Goal: Information Seeking & Learning: Understand process/instructions

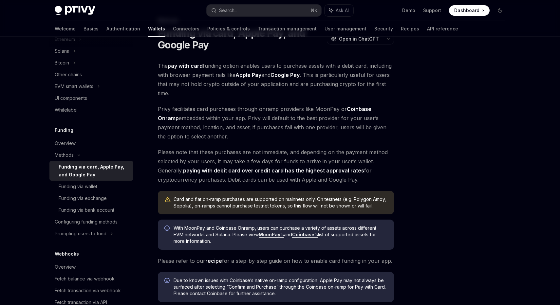
scroll to position [127, 0]
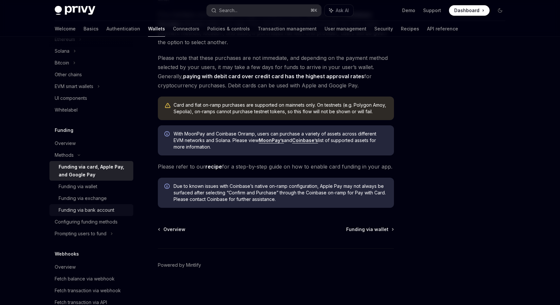
click at [101, 213] on div "Funding via bank account" at bounding box center [87, 210] width 56 height 8
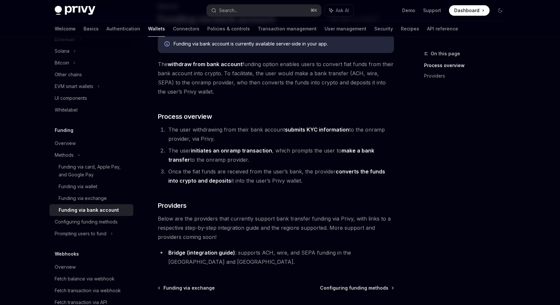
scroll to position [47, 0]
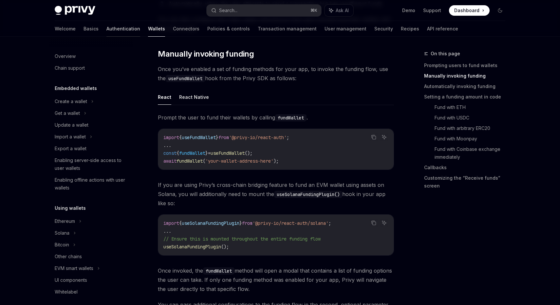
click at [106, 24] on link "Authentication" at bounding box center [123, 29] width 34 height 16
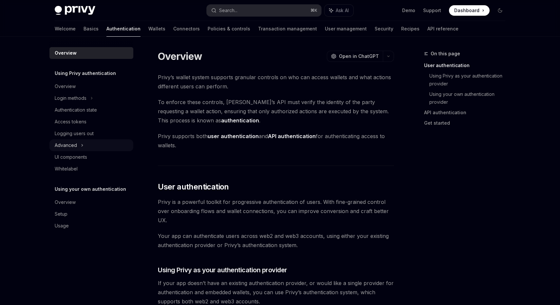
click at [80, 149] on div "Advanced" at bounding box center [91, 145] width 84 height 12
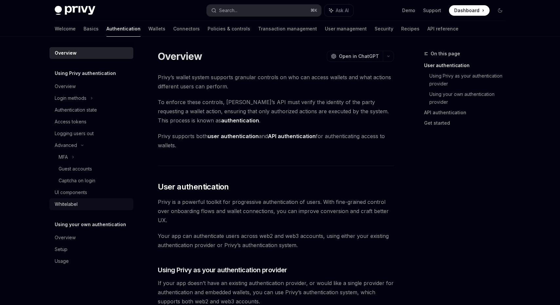
click at [91, 199] on link "Whitelabel" at bounding box center [91, 204] width 84 height 12
click at [91, 189] on div "UI components" at bounding box center [92, 193] width 75 height 8
click at [83, 33] on link "Basics" at bounding box center [90, 29] width 15 height 16
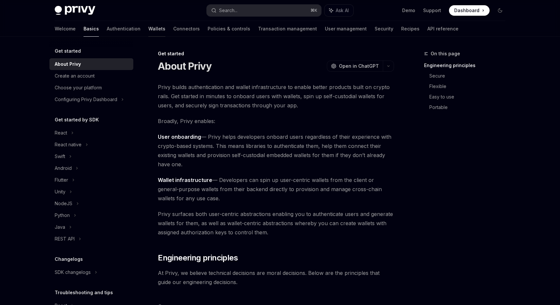
click at [148, 33] on link "Wallets" at bounding box center [156, 29] width 17 height 16
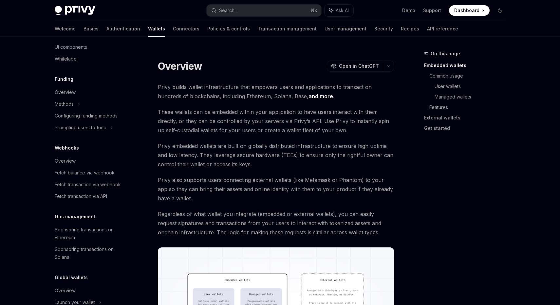
scroll to position [261, 0]
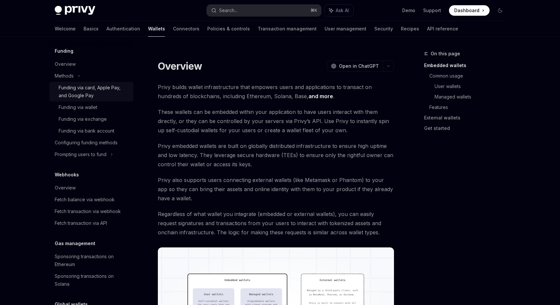
click at [87, 91] on div "Funding via card, Apple Pay, and Google Pay" at bounding box center [94, 92] width 71 height 16
click at [111, 140] on div "Configuring funding methods" at bounding box center [86, 143] width 63 height 8
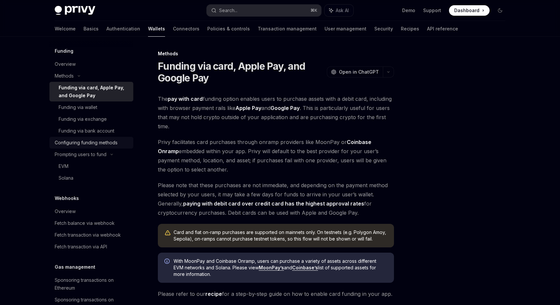
click at [107, 144] on div "Configuring funding methods" at bounding box center [86, 143] width 63 height 8
click at [69, 175] on div "Solana" at bounding box center [66, 178] width 15 height 8
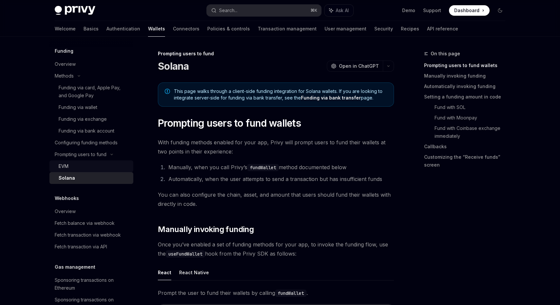
click at [69, 171] on link "EVM" at bounding box center [91, 166] width 84 height 12
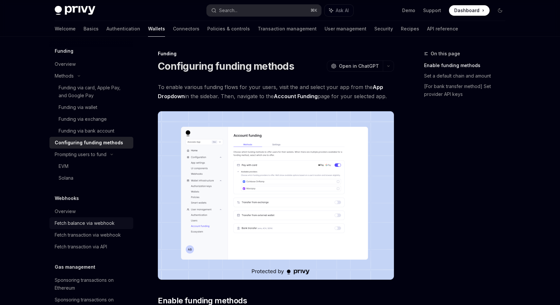
scroll to position [261, 0]
click at [55, 164] on link "EVM" at bounding box center [91, 166] width 84 height 12
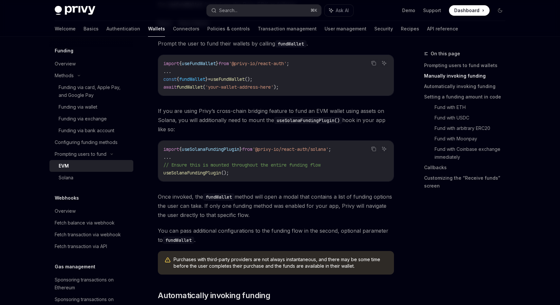
scroll to position [320, 0]
click at [94, 99] on div "Funding via card, Apple Pay, and Google Pay" at bounding box center [94, 91] width 71 height 16
click at [99, 95] on div "Funding via card, Apple Pay, and Google Pay" at bounding box center [94, 91] width 71 height 16
click at [86, 99] on div "Funding via card, Apple Pay, and Google Pay" at bounding box center [94, 91] width 71 height 16
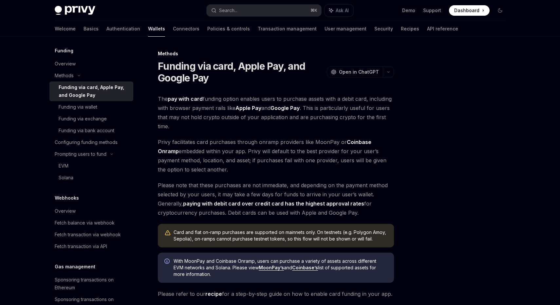
scroll to position [127, 0]
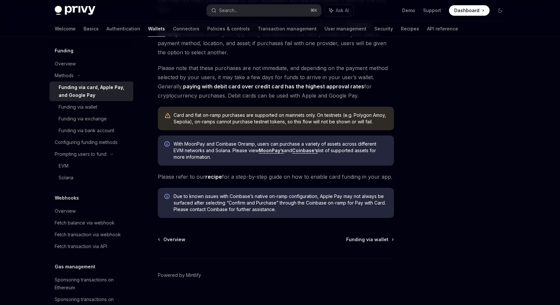
type textarea "*"
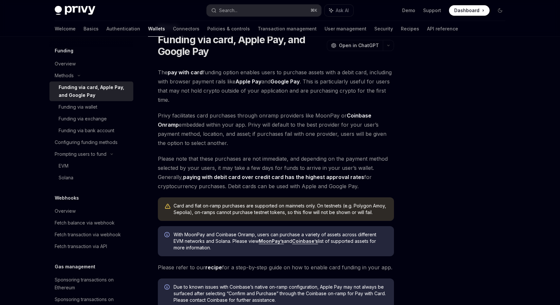
scroll to position [0, 0]
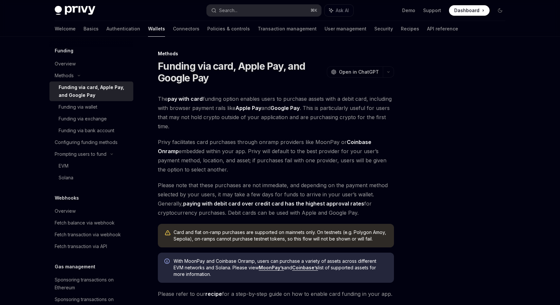
click at [200, 100] on strong "pay with card" at bounding box center [185, 99] width 35 height 7
copy strong "card"
click at [241, 14] on button "Search... ⌘ K" at bounding box center [264, 11] width 115 height 12
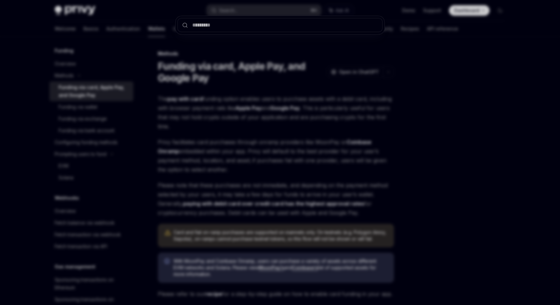
type input "****"
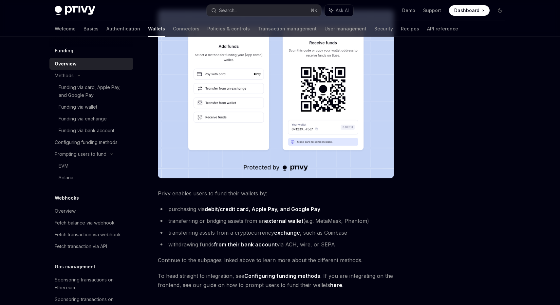
scroll to position [82, 0]
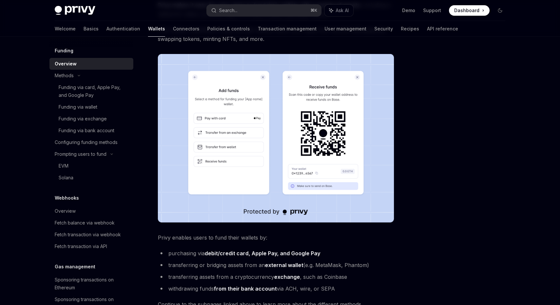
click at [239, 120] on img at bounding box center [276, 138] width 236 height 169
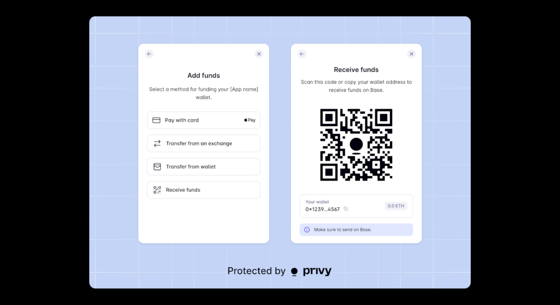
scroll to position [261, 0]
click at [241, 121] on img at bounding box center [279, 152] width 381 height 272
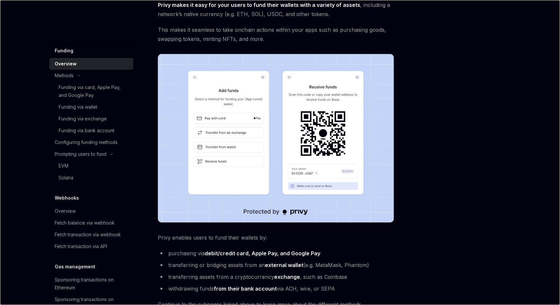
click at [241, 121] on img at bounding box center [276, 138] width 236 height 169
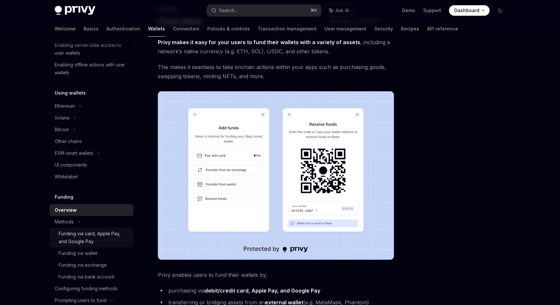
scroll to position [121, 0]
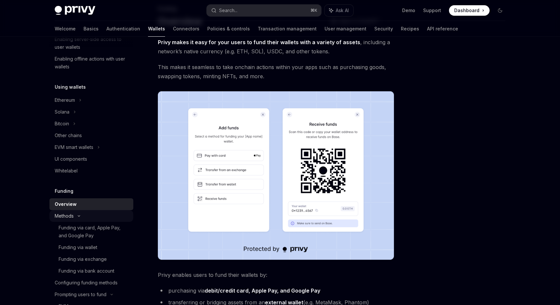
click at [85, 233] on div "Funding via card, Apple Pay, and Google Pay" at bounding box center [94, 232] width 71 height 16
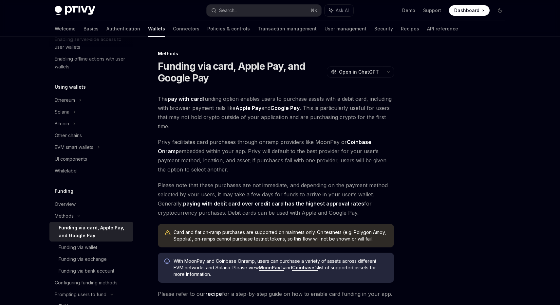
scroll to position [127, 0]
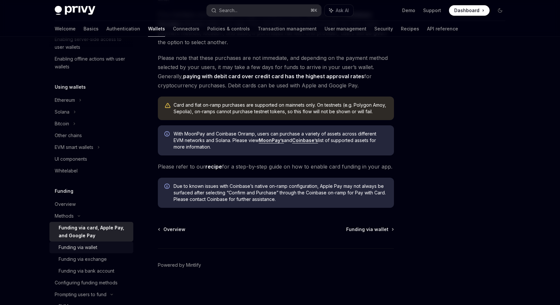
click at [113, 248] on div "Funding via wallet" at bounding box center [94, 247] width 71 height 8
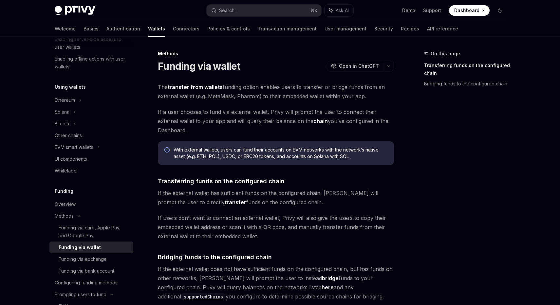
scroll to position [168, 0]
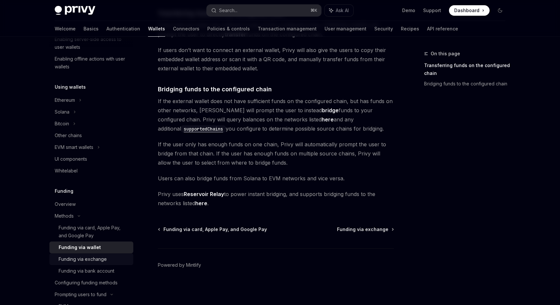
click at [102, 260] on div "Funding via exchange" at bounding box center [83, 259] width 48 height 8
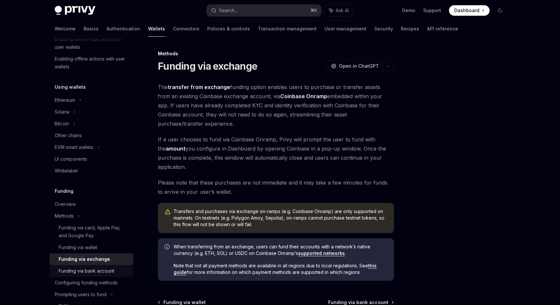
click at [109, 272] on div "Funding via bank account" at bounding box center [87, 271] width 56 height 8
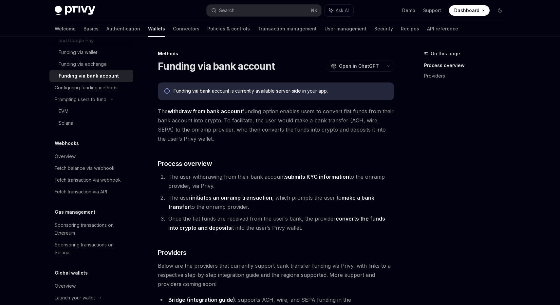
scroll to position [340, 0]
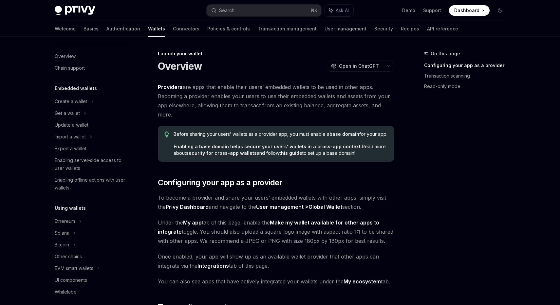
click at [95, 21] on div "Privy Docs home page Search... ⌘ K Ask AI Demo Support Dashboard Dashboard Sear…" at bounding box center [280, 10] width 450 height 21
click at [106, 26] on link "Authentication" at bounding box center [123, 29] width 34 height 16
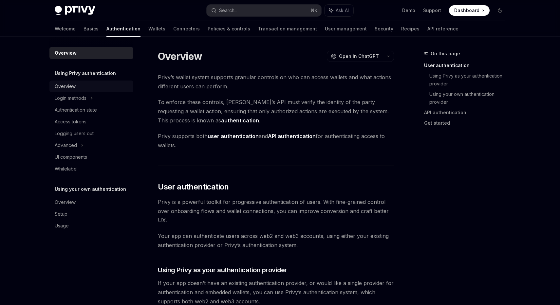
click at [91, 81] on link "Overview" at bounding box center [91, 87] width 84 height 12
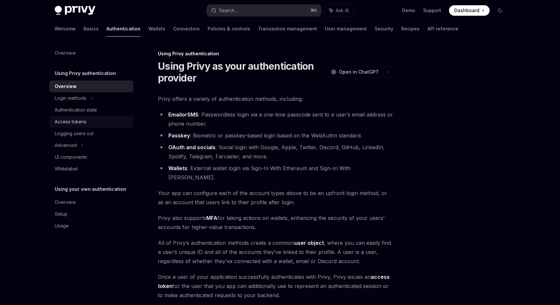
scroll to position [83, 0]
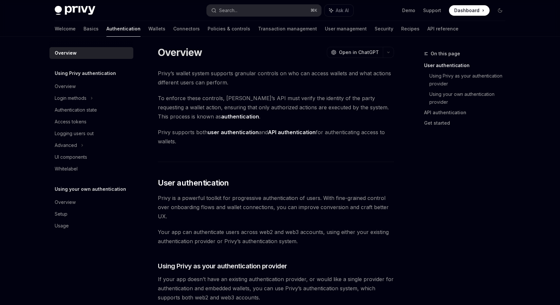
scroll to position [1, 0]
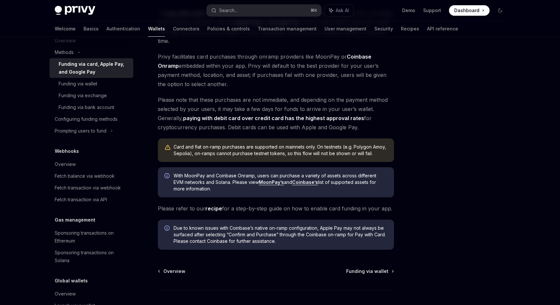
scroll to position [154, 0]
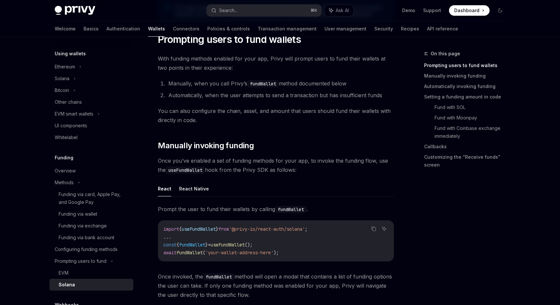
scroll to position [4, 0]
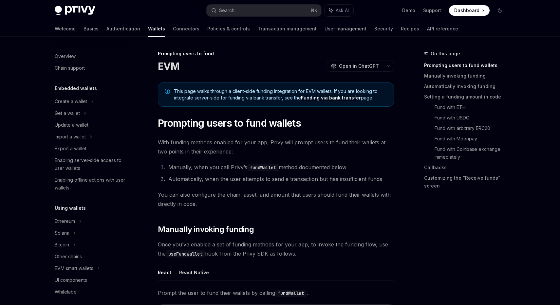
scroll to position [202, 0]
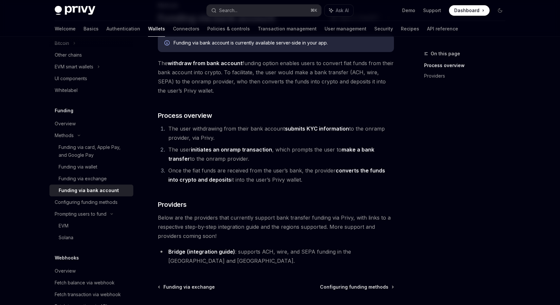
type textarea "*"
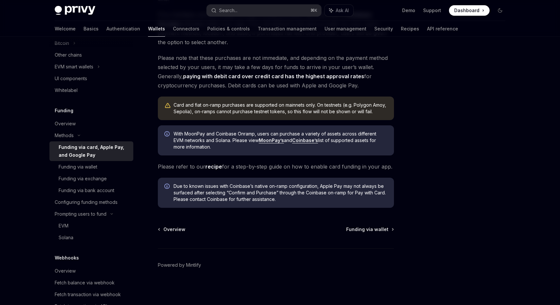
scroll to position [127, 0]
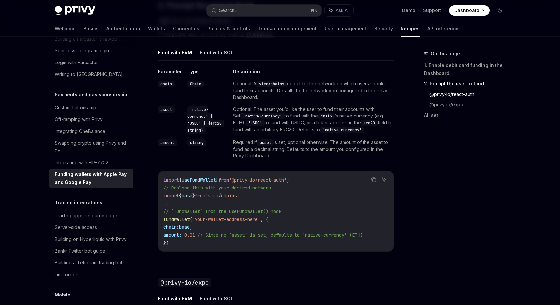
scroll to position [457, 0]
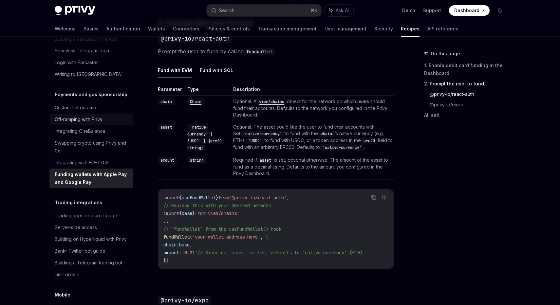
click at [85, 117] on link "Off-ramping with Privy" at bounding box center [91, 120] width 84 height 12
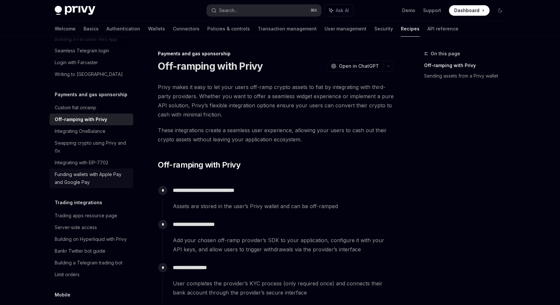
click at [117, 173] on div "Funding wallets with Apple Pay and Google Pay" at bounding box center [92, 179] width 75 height 16
click at [62, 175] on div "Funding wallets with Apple Pay and Google Pay" at bounding box center [92, 179] width 75 height 16
click at [85, 127] on div "Integrating OneBalance" at bounding box center [80, 131] width 51 height 8
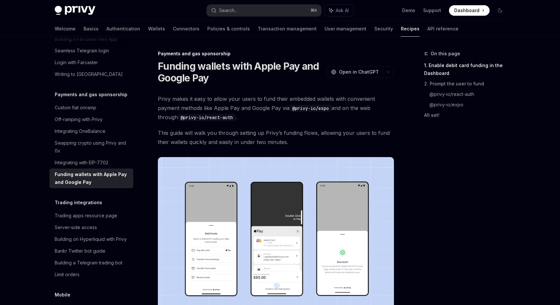
click at [79, 171] on div "Funding wallets with Apple Pay and Google Pay" at bounding box center [92, 179] width 75 height 16
type textarea "*"
click at [248, 12] on button "Search... ⌘ K" at bounding box center [264, 11] width 115 height 12
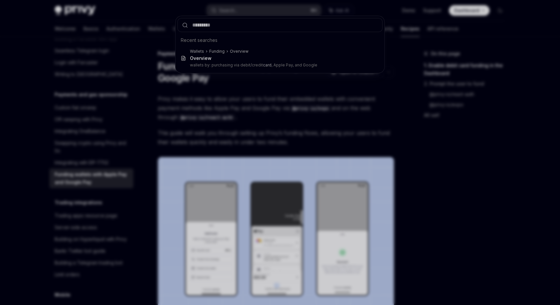
click at [242, 89] on div "Recent searches Wallets Funding Overview Overview wallets by: purchasing via de…" at bounding box center [280, 152] width 560 height 305
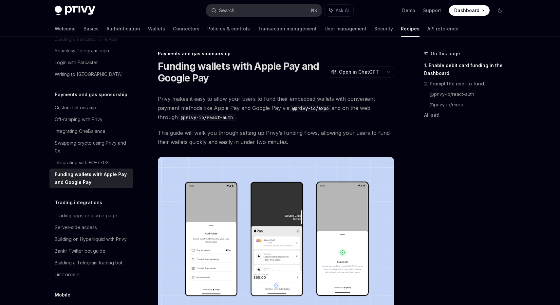
click at [234, 8] on div "Search..." at bounding box center [228, 11] width 18 height 8
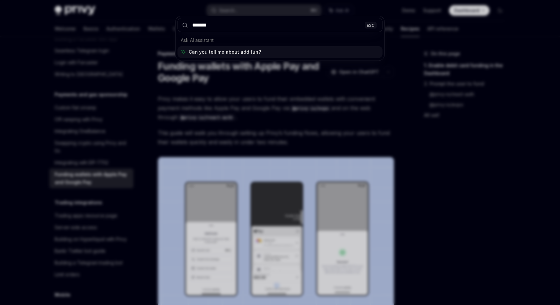
type input "********"
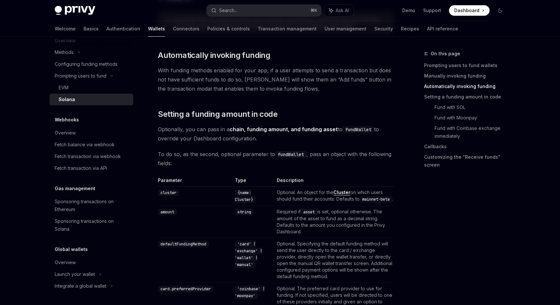
scroll to position [285, 0]
click at [110, 92] on link "EVM" at bounding box center [91, 88] width 84 height 12
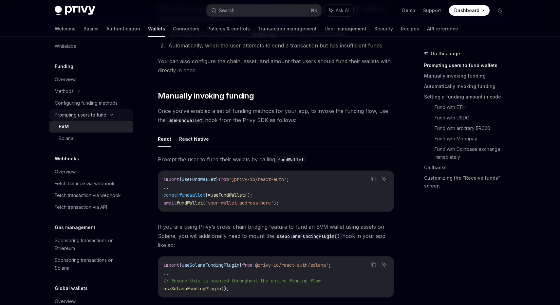
scroll to position [180, 0]
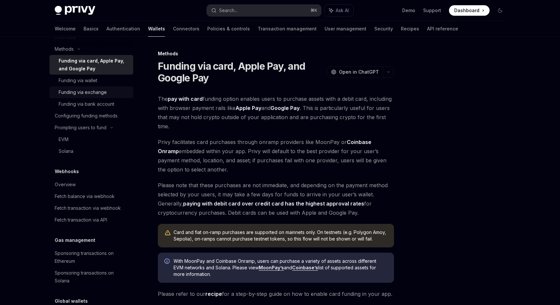
scroll to position [237, 0]
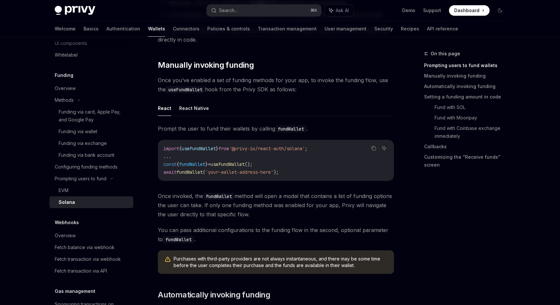
scroll to position [116, 0]
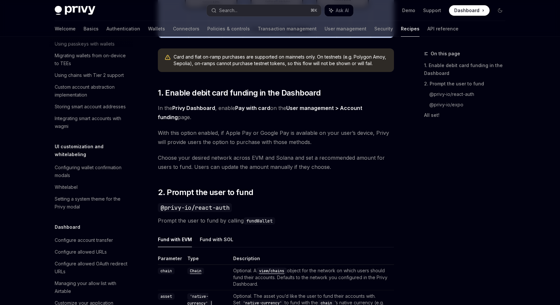
type textarea "*"
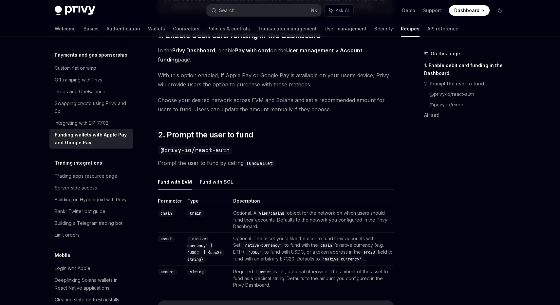
scroll to position [345, 0]
